Goal: Information Seeking & Learning: Learn about a topic

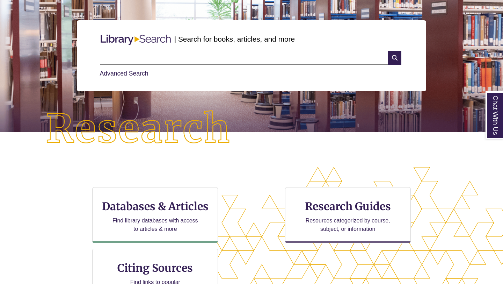
scroll to position [79, 0]
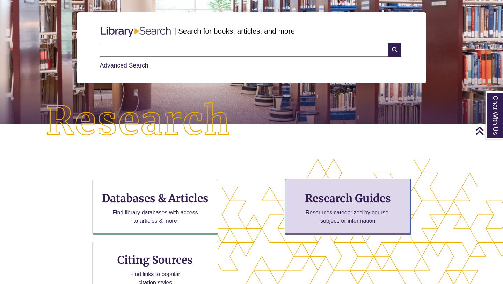
click at [352, 211] on p "Resources categorized by course, subject, or information" at bounding box center [347, 216] width 91 height 17
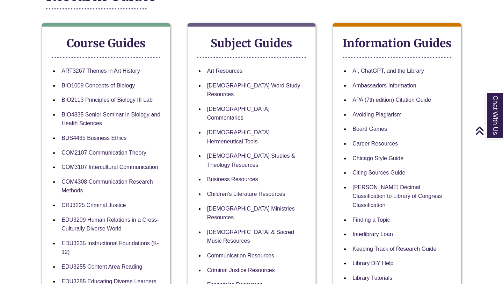
scroll to position [117, 0]
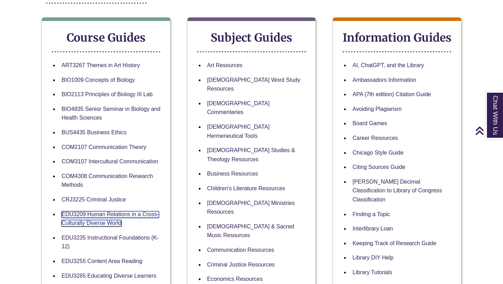
click at [108, 215] on link "EDU3209 Human Relations in a Cross-Culturally Diverse World" at bounding box center [109, 219] width 97 height 16
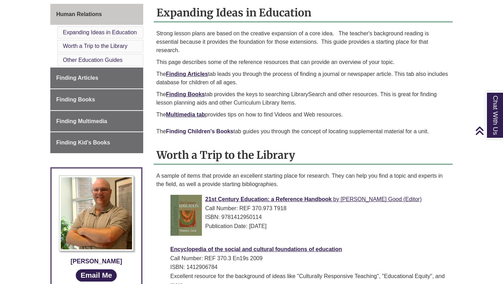
scroll to position [199, 0]
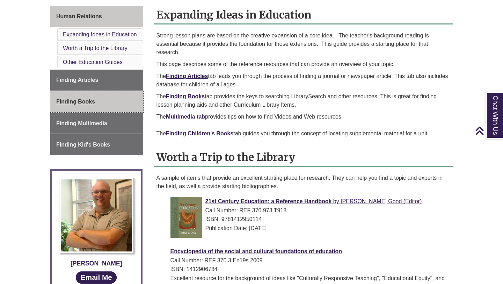
click at [110, 110] on link "Finding Books" at bounding box center [96, 101] width 93 height 21
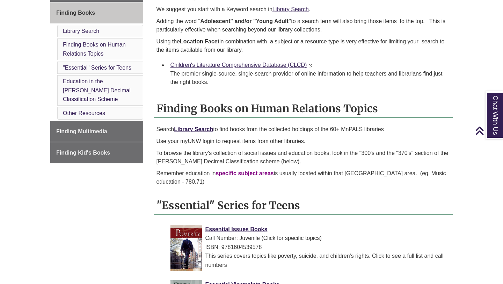
scroll to position [237, 0]
click at [267, 67] on link "Children's Literature Comprehensive Database (CLCD)" at bounding box center [238, 64] width 137 height 6
